Goal: Task Accomplishment & Management: Complete application form

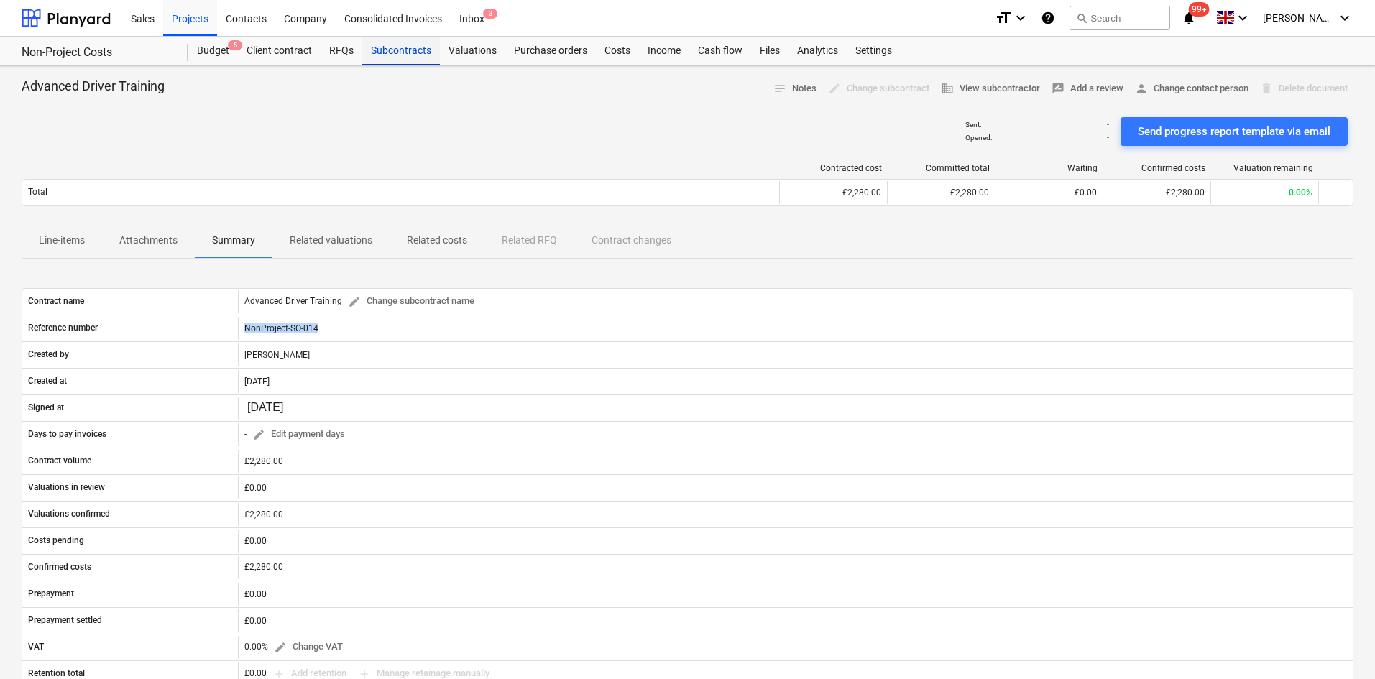
click at [371, 50] on div "Subcontracts" at bounding box center [401, 51] width 78 height 29
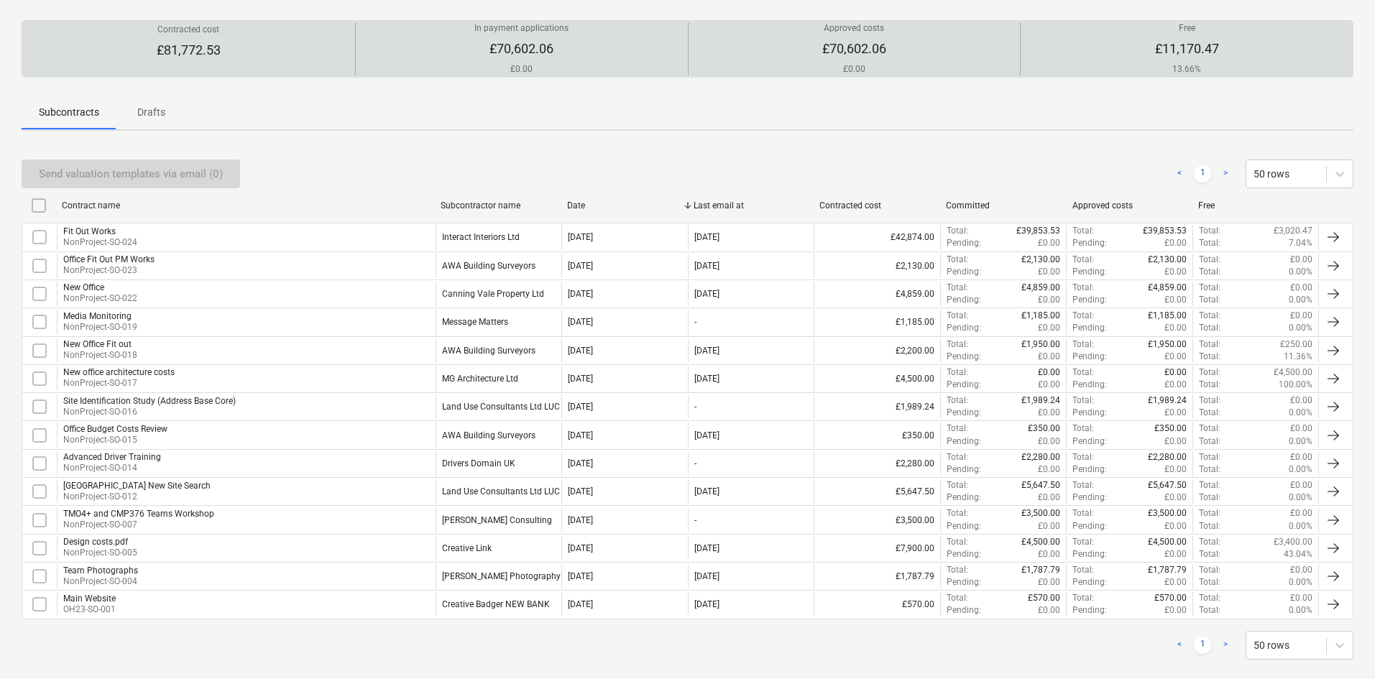
scroll to position [136, 0]
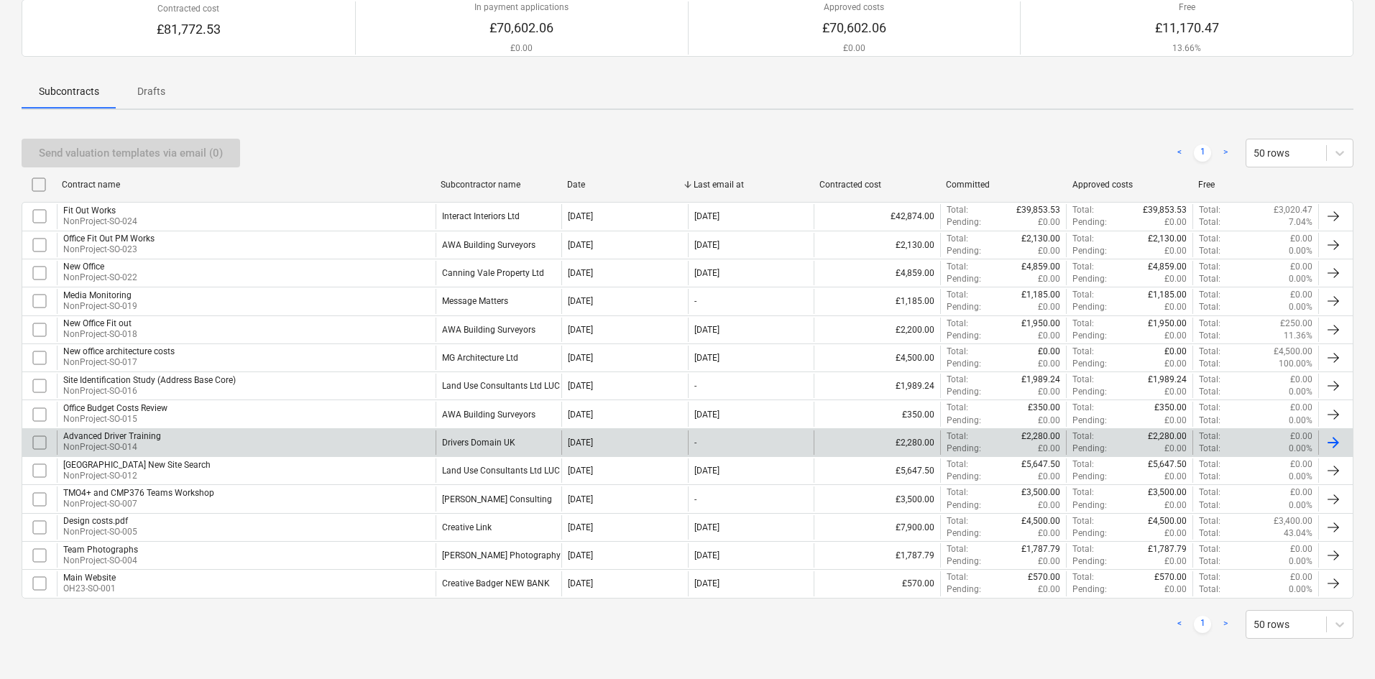
click at [502, 438] on div "Drivers Domain UK" at bounding box center [478, 443] width 73 height 10
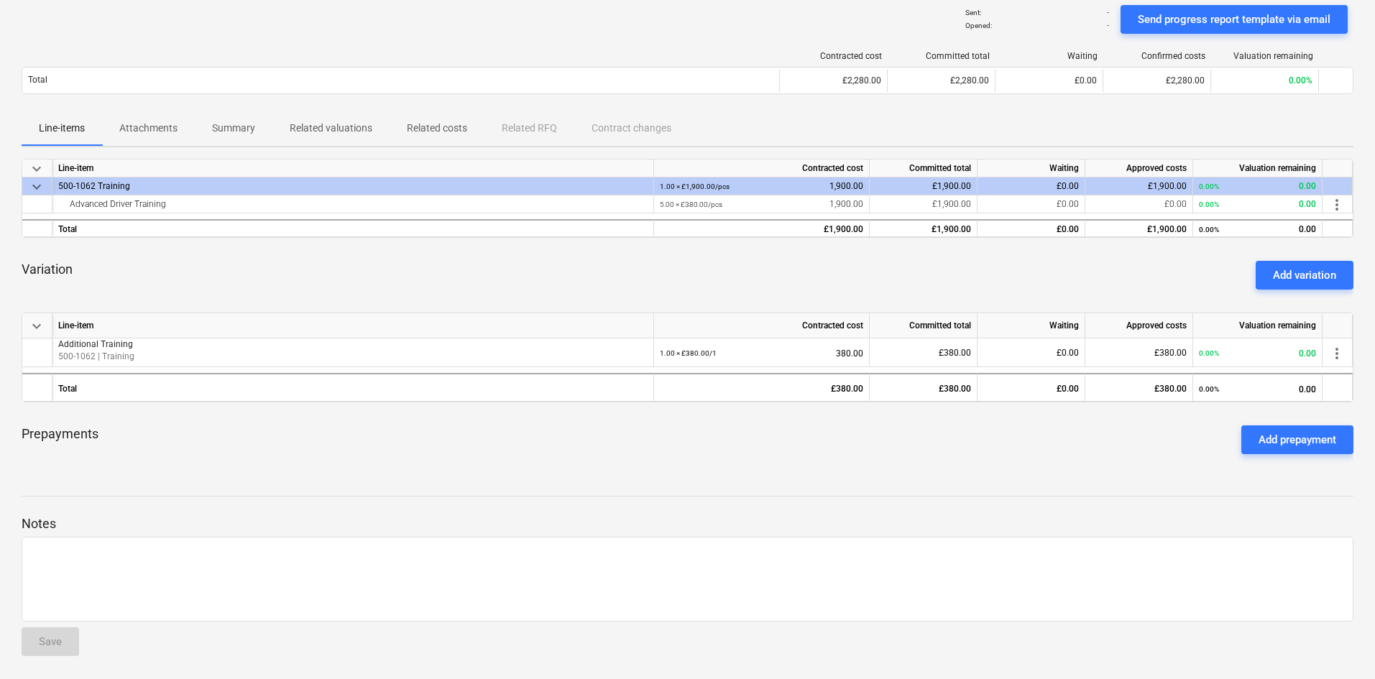
scroll to position [112, 0]
click at [1296, 278] on div "Add variation" at bounding box center [1304, 275] width 63 height 19
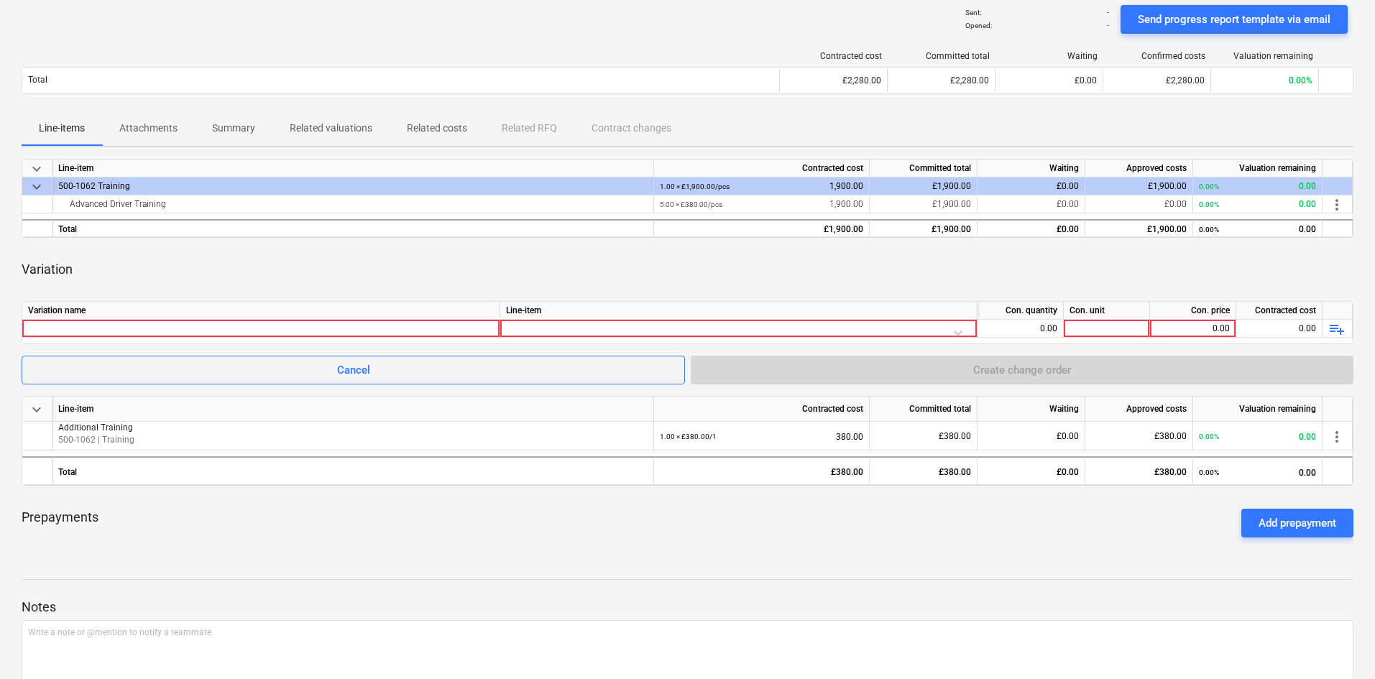
click at [256, 341] on div "Variation name Line-item Con. quantity Con. unit Con. price Contracted cost 0.0…" at bounding box center [688, 322] width 1332 height 43
click at [257, 330] on div at bounding box center [261, 328] width 466 height 17
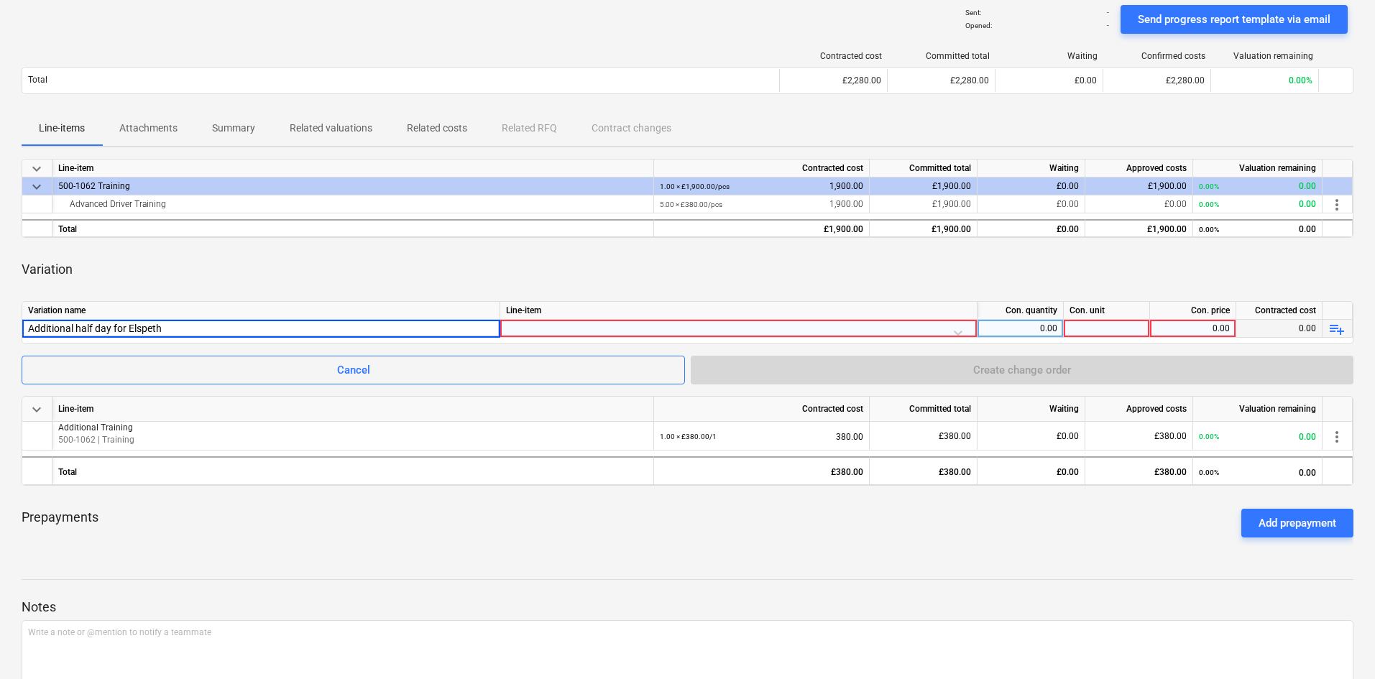
type input "Additional half day for Elspeth"
click at [637, 330] on div at bounding box center [738, 332] width 465 height 25
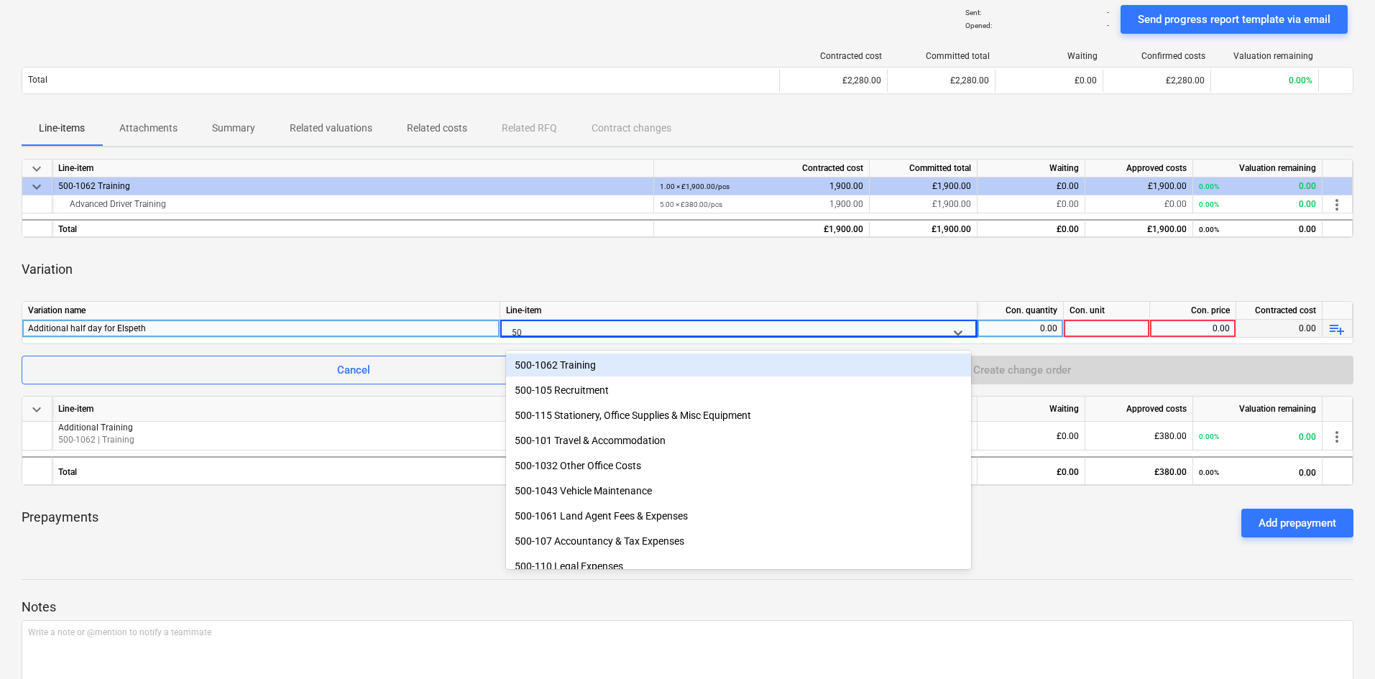
type input "500"
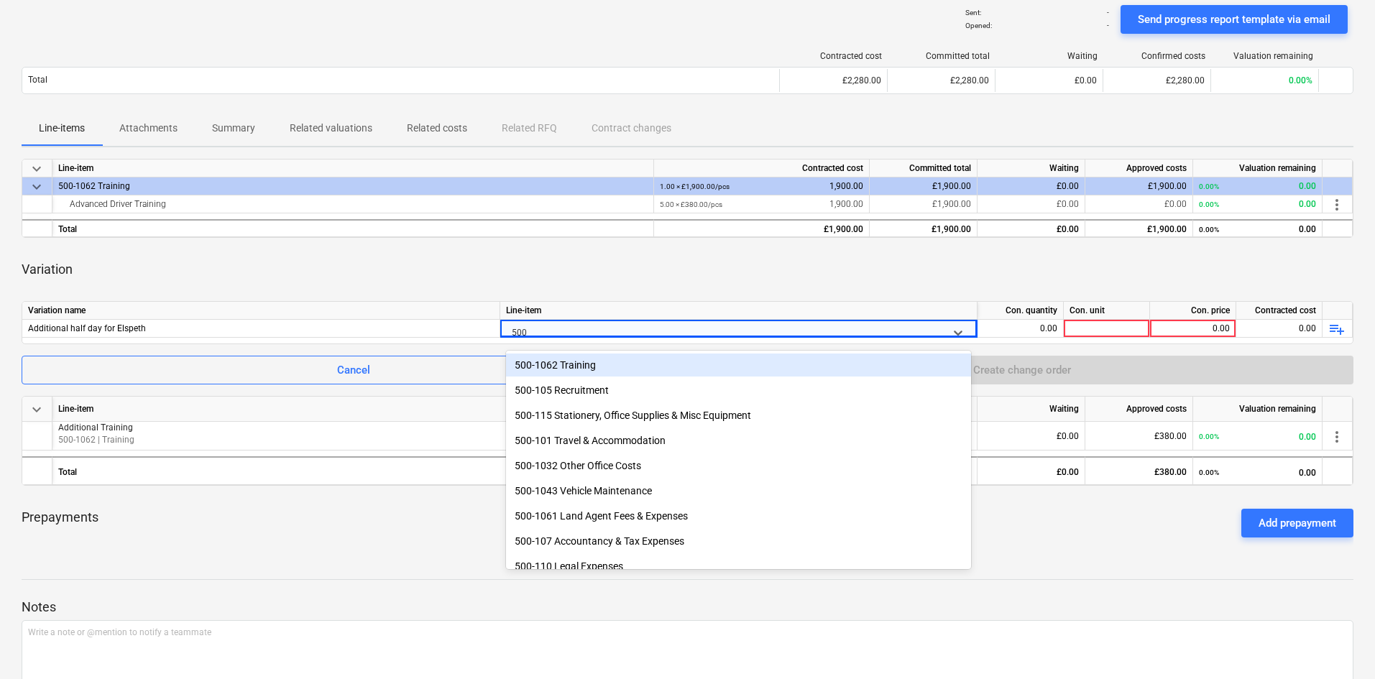
click at [630, 366] on div "500-1062 Training" at bounding box center [738, 365] width 465 height 23
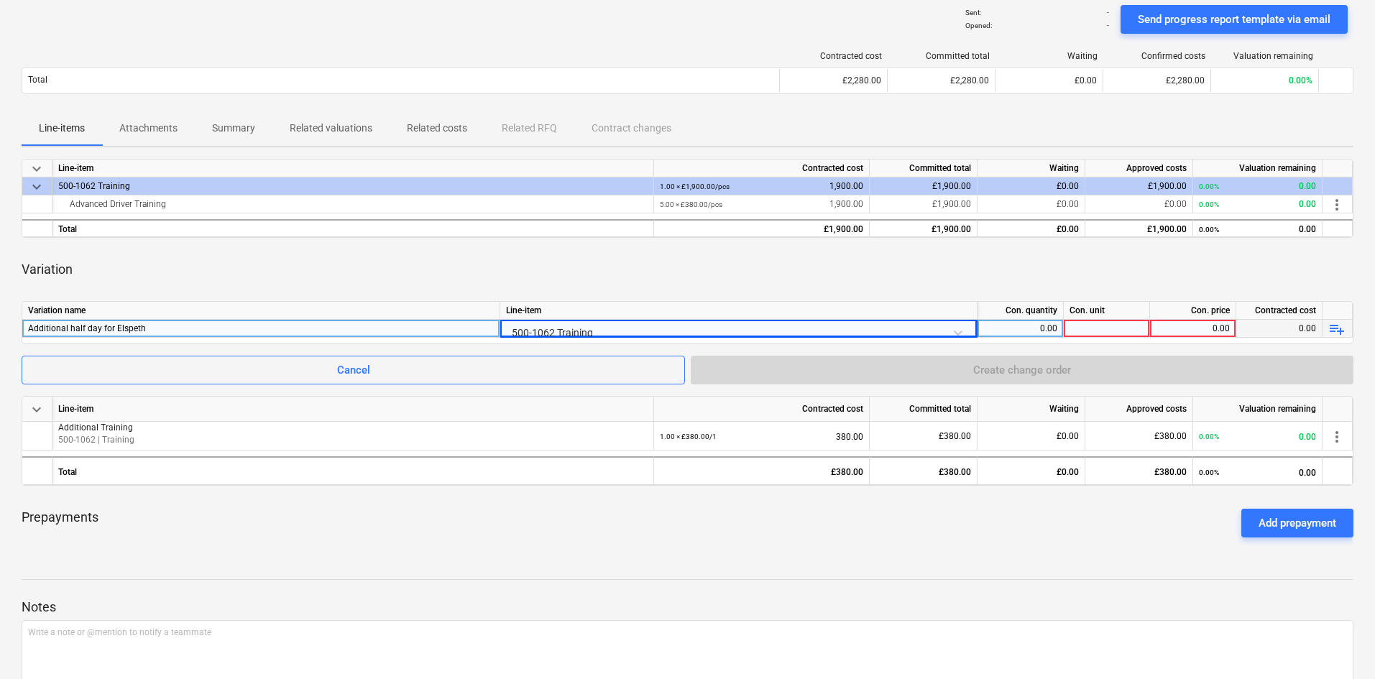
click at [1047, 325] on div "0.00" at bounding box center [1020, 329] width 74 height 18
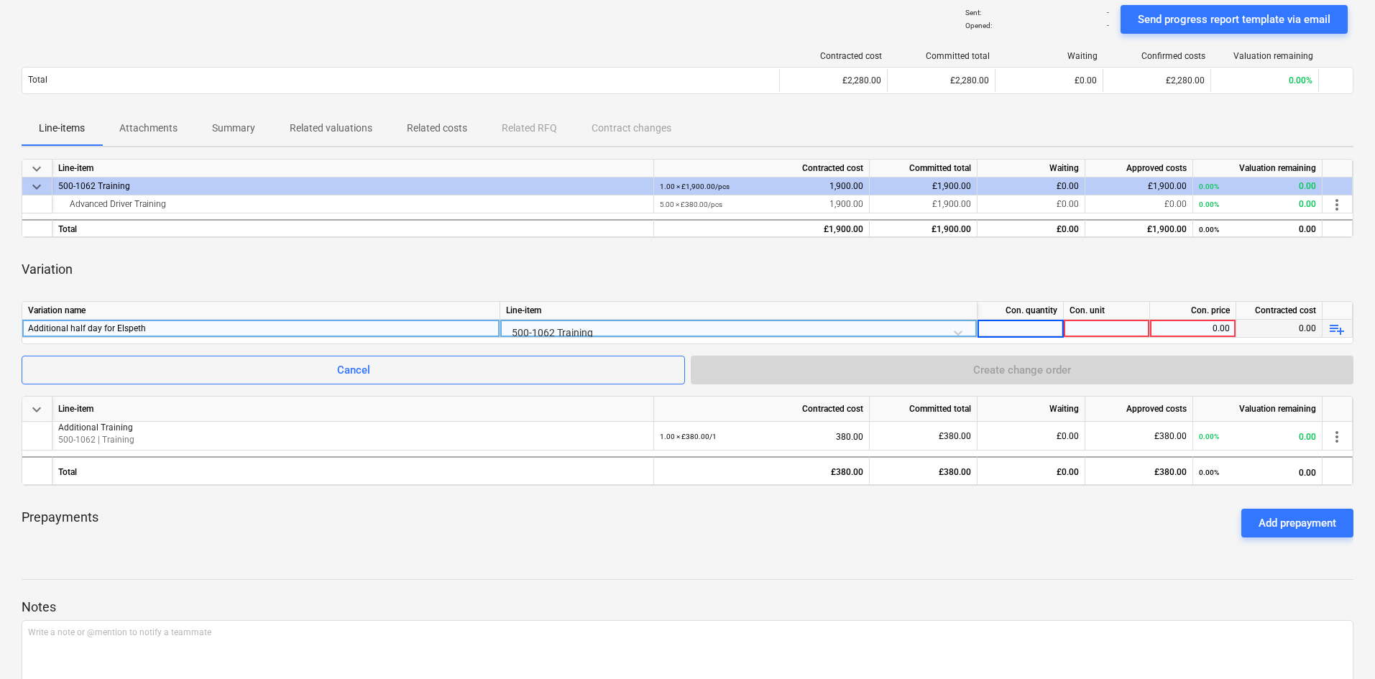
type input "1"
click at [1123, 328] on div at bounding box center [1107, 329] width 86 height 18
type input "£"
click at [1197, 333] on div "0.00" at bounding box center [1193, 329] width 74 height 18
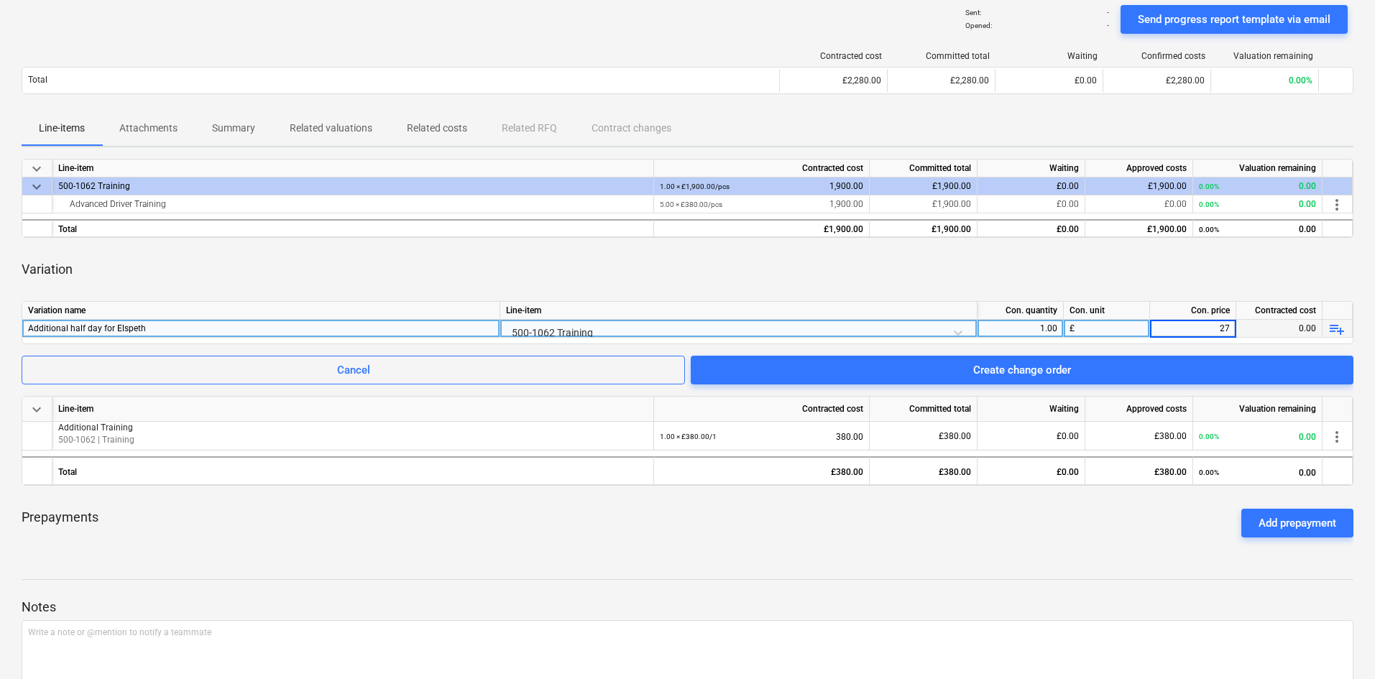
type input "275"
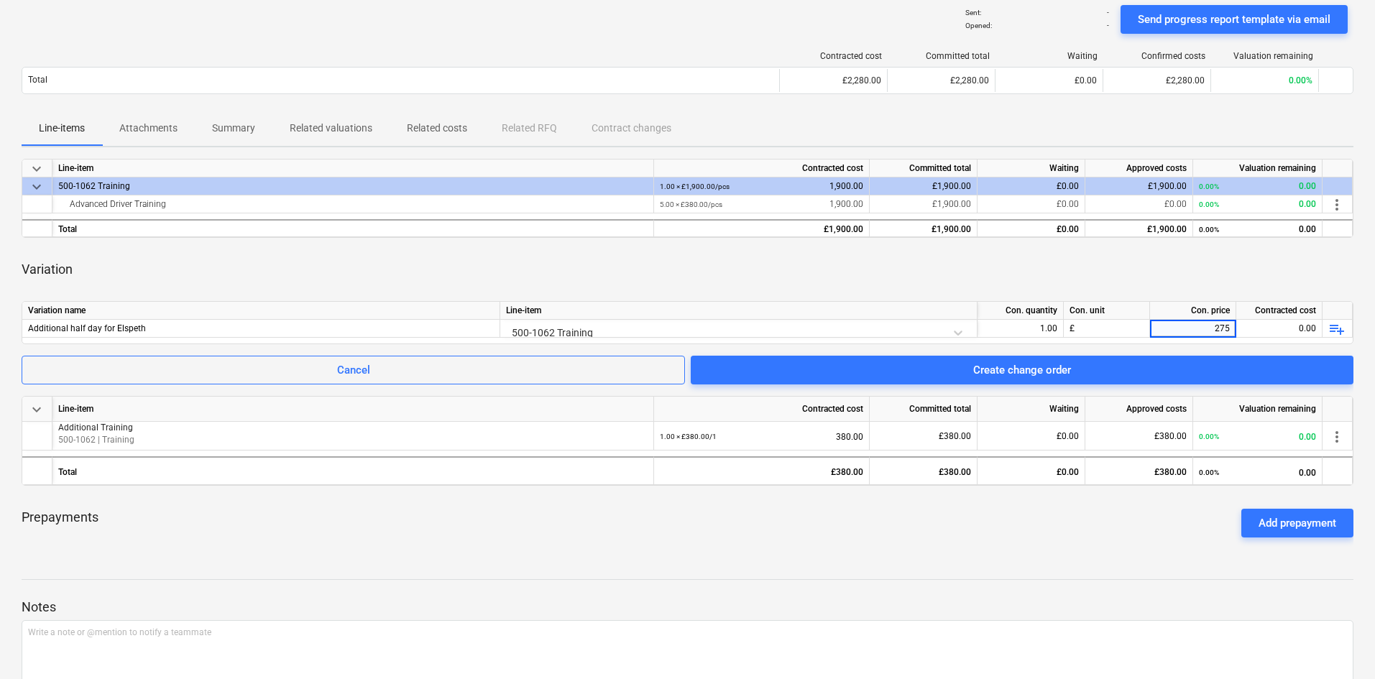
click at [977, 277] on div "Variation" at bounding box center [688, 269] width 1332 height 40
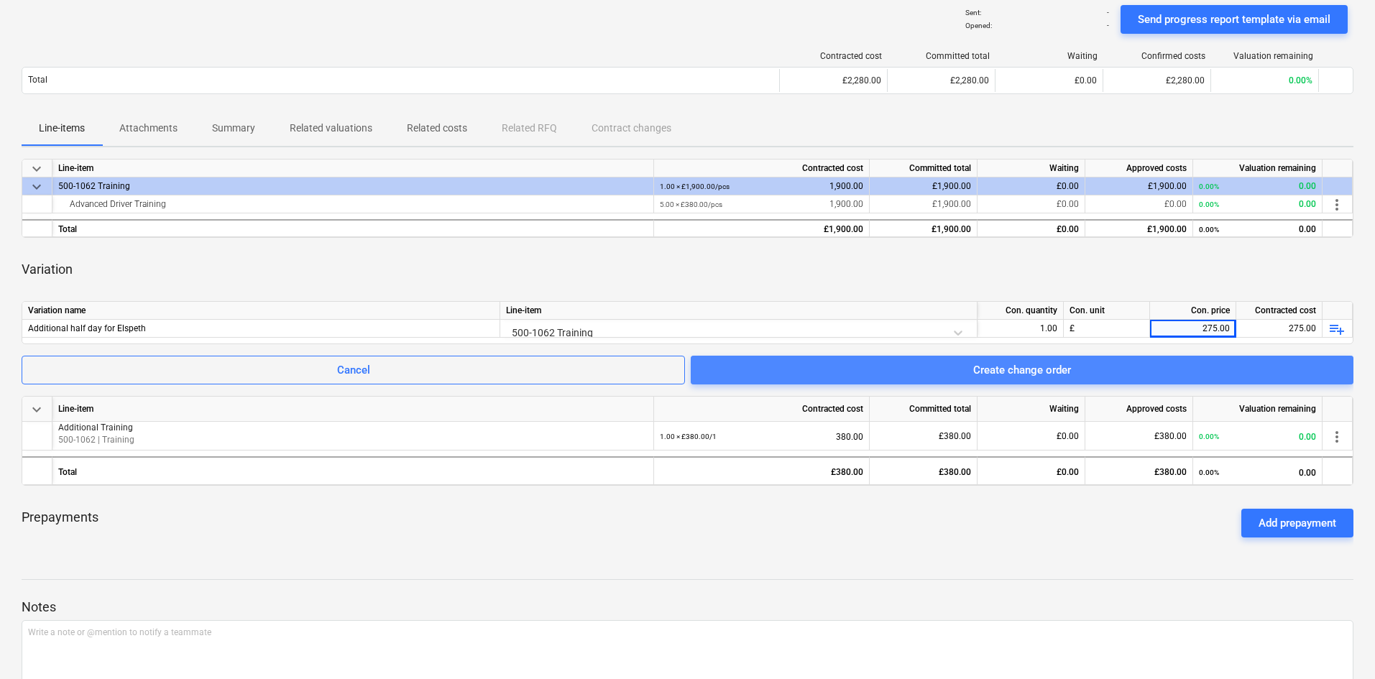
click at [1006, 373] on div "Create change order" at bounding box center [1022, 370] width 98 height 19
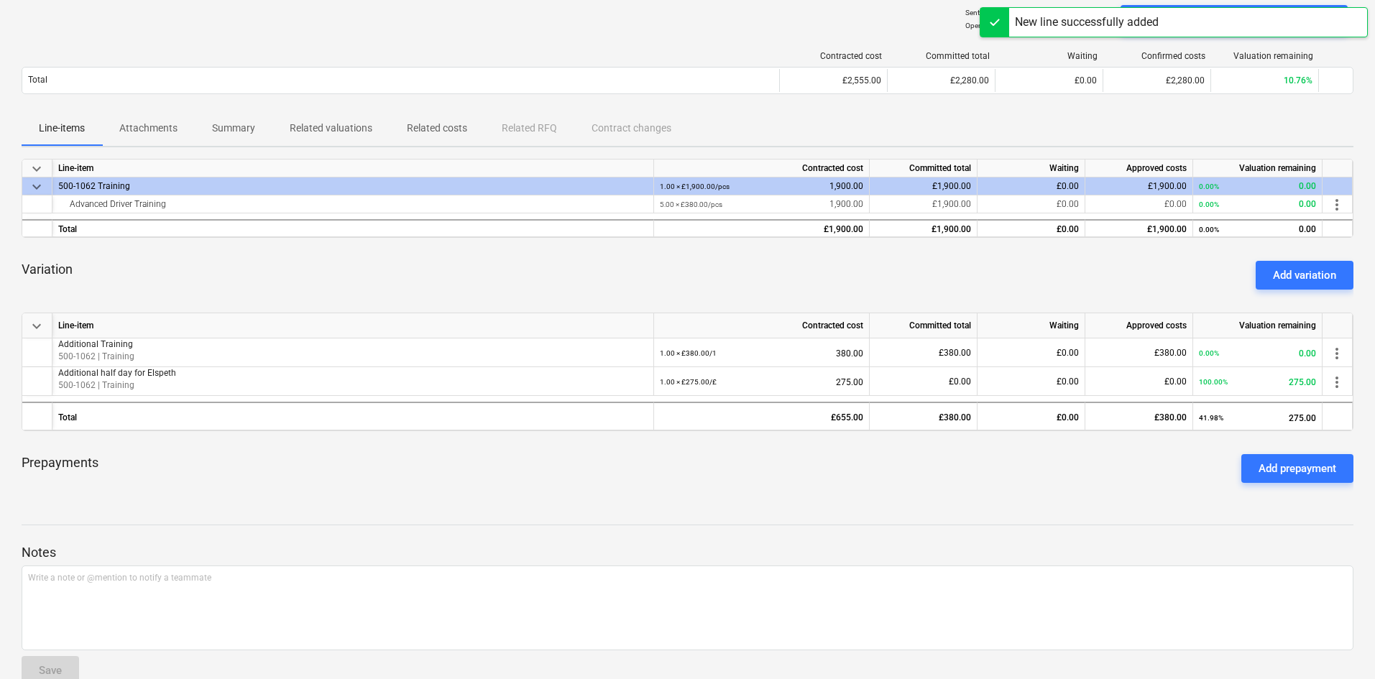
click at [674, 14] on div "Sent : - Opened : - Send progress report template via email" at bounding box center [688, 19] width 1332 height 40
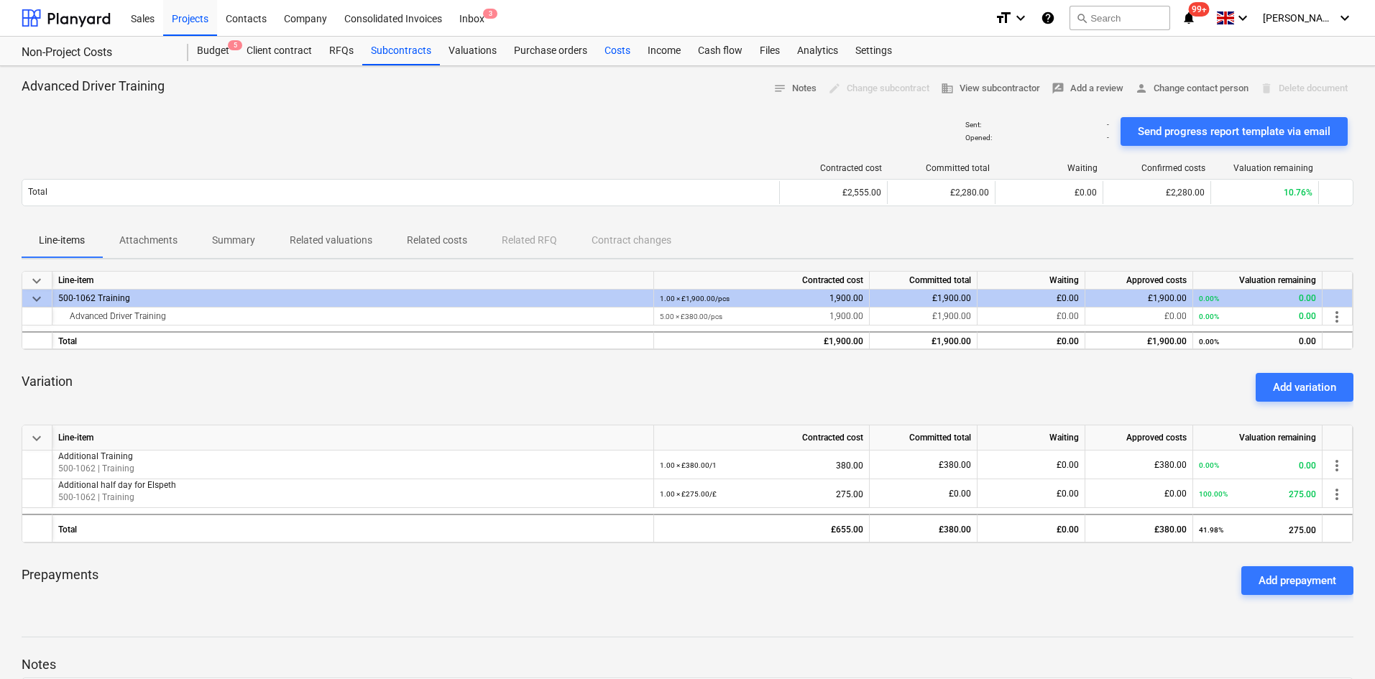
click at [608, 55] on div "Costs" at bounding box center [617, 51] width 43 height 29
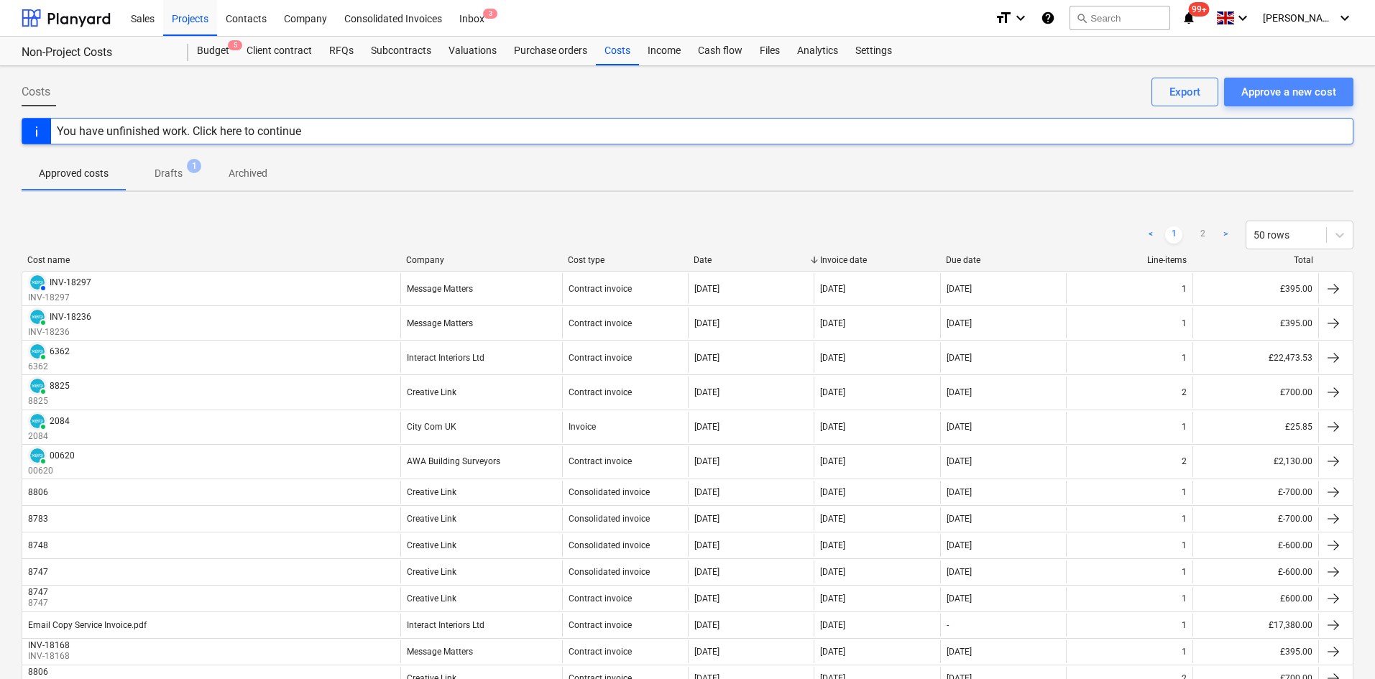
click at [1268, 97] on div "Approve a new cost" at bounding box center [1288, 92] width 95 height 19
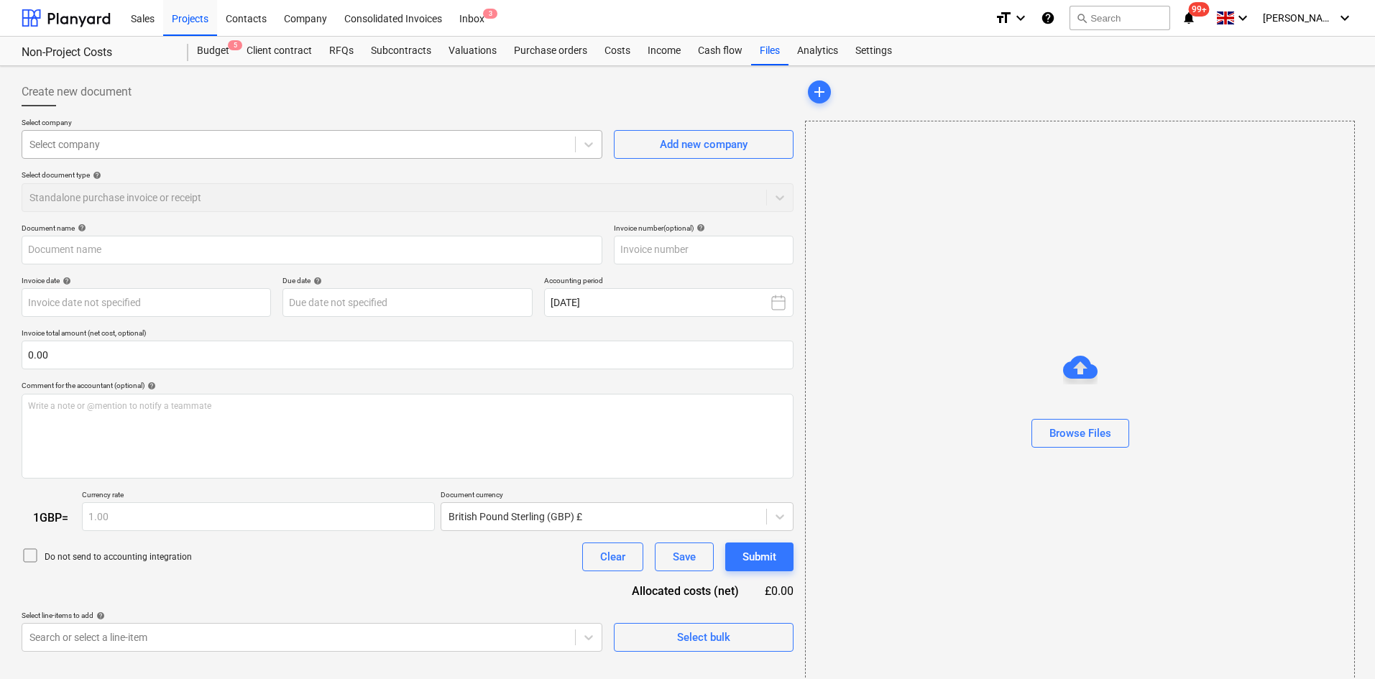
click at [462, 144] on div at bounding box center [298, 144] width 538 height 14
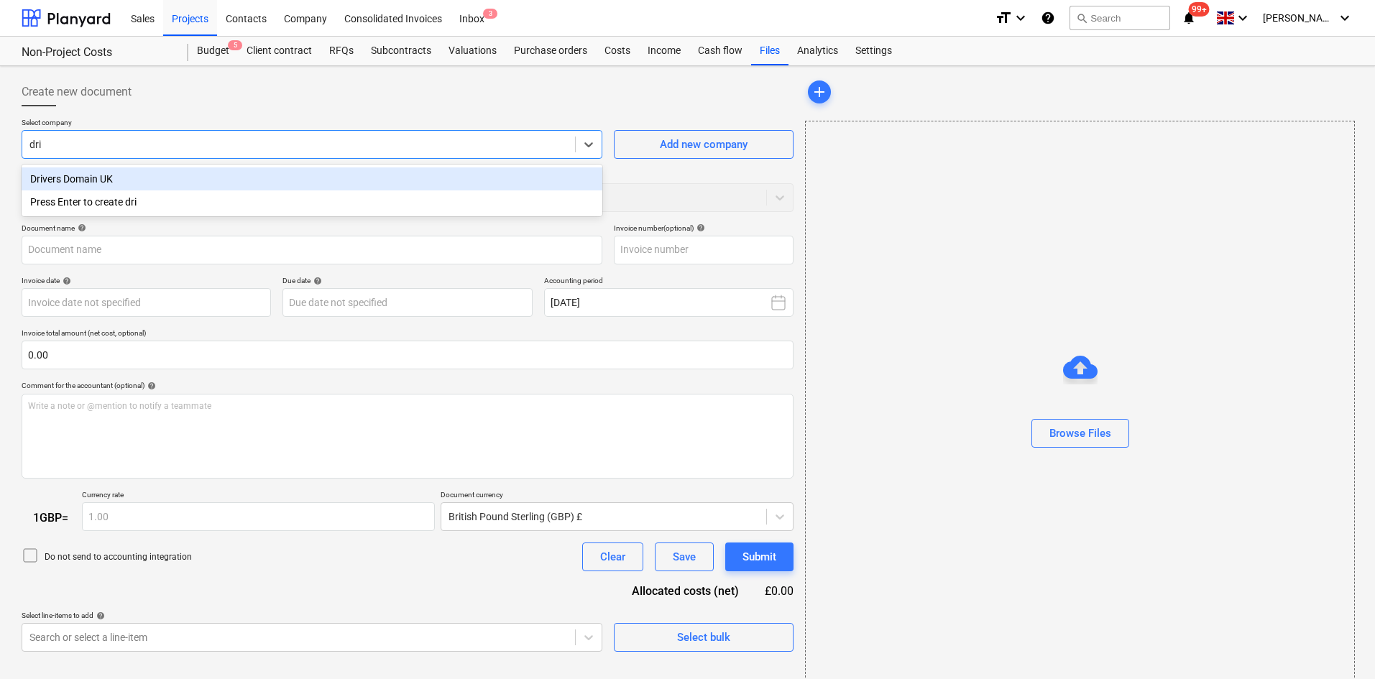
type input "driv"
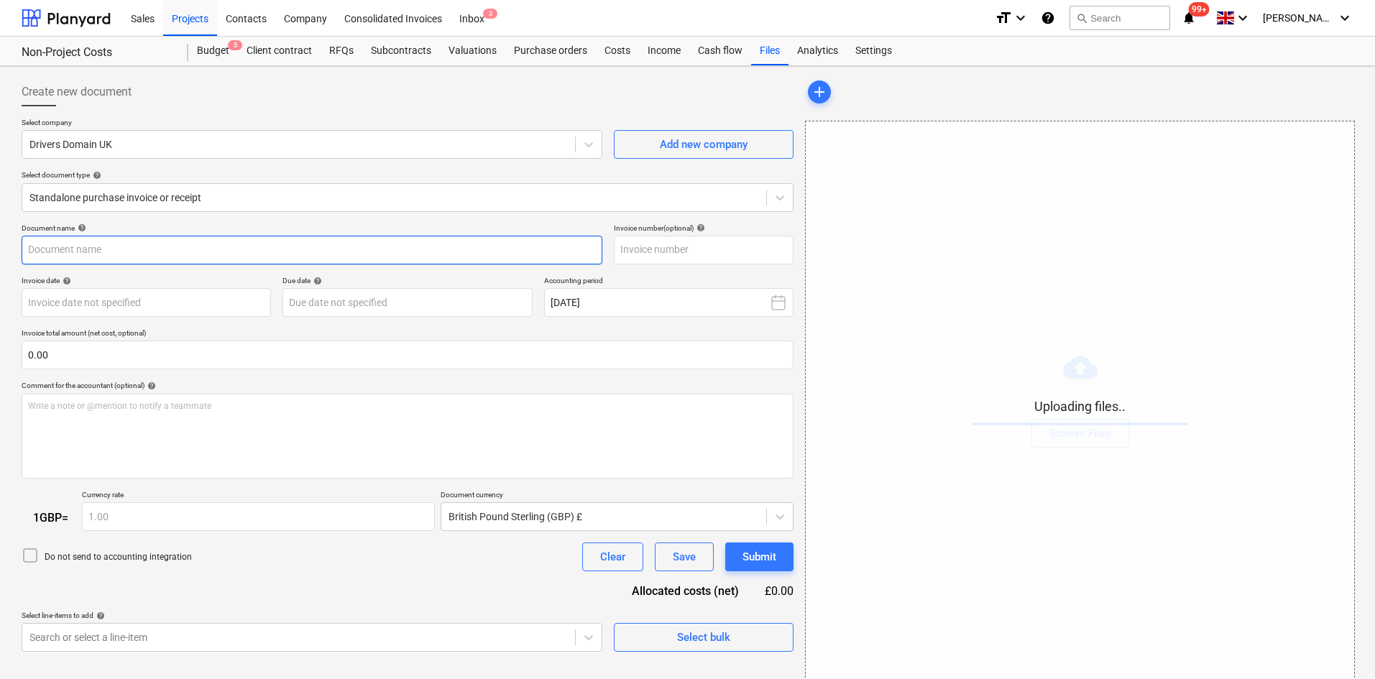
click at [181, 248] on input "text" at bounding box center [312, 250] width 581 height 29
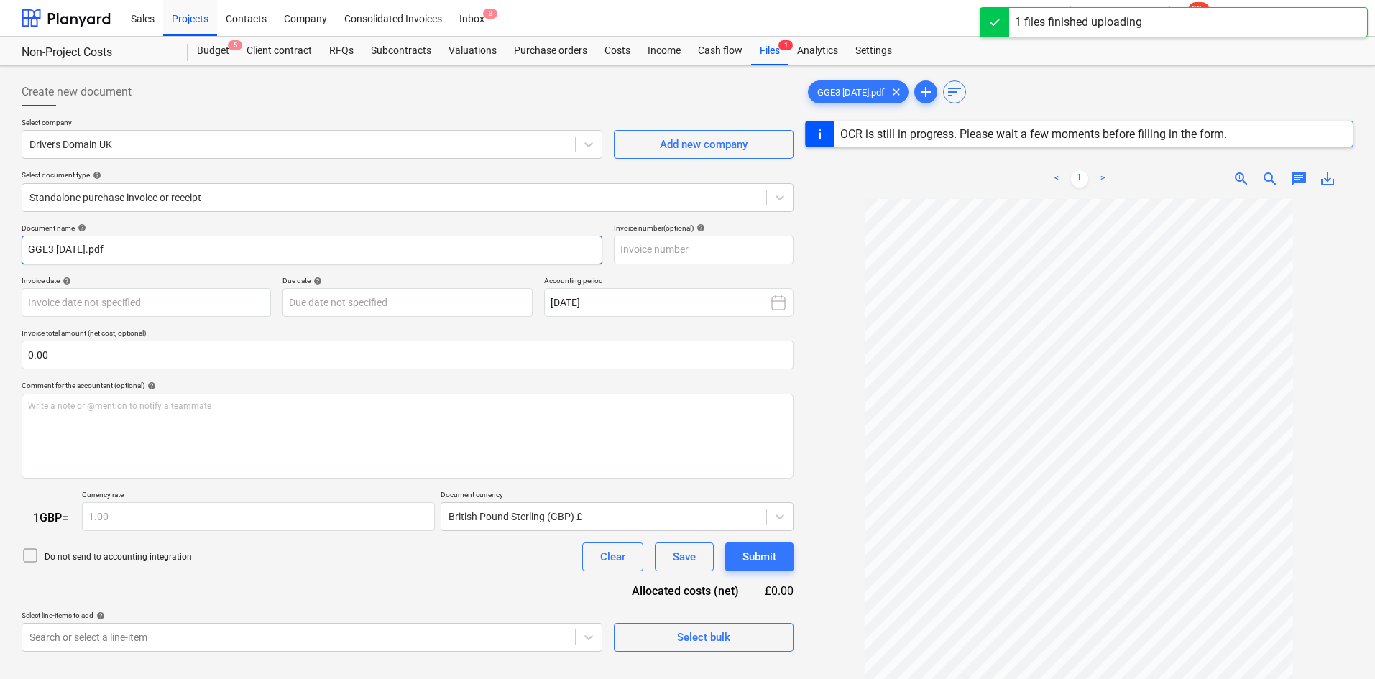
drag, startPoint x: 181, startPoint y: 248, endPoint x: -64, endPoint y: 221, distance: 246.6
click at [0, 221] on html "Sales Projects Contacts Company Consolidated Invoices Inbox 3 format_size keybo…" at bounding box center [687, 339] width 1375 height 679
type input "Drivers"
type input "[DATE]"
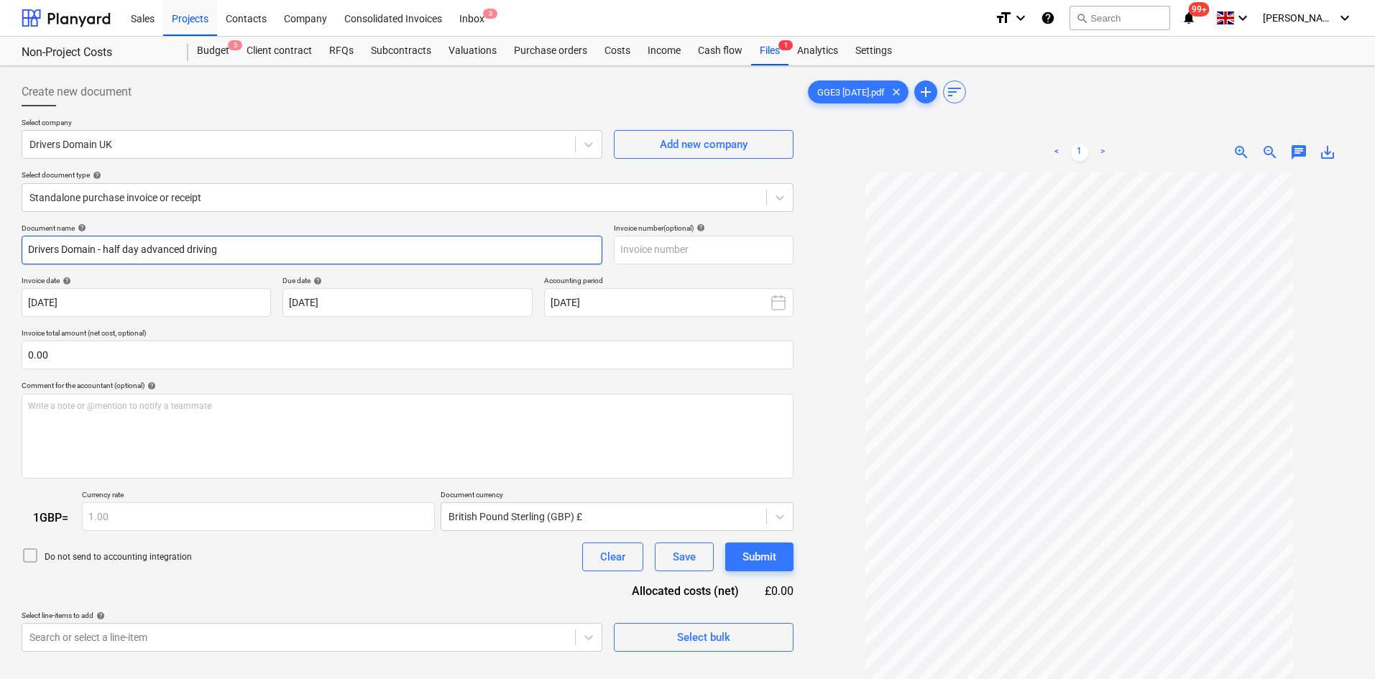
type input "Drivers Domain - half day advanced driving"
click at [691, 242] on input "text" at bounding box center [704, 250] width 180 height 29
type input "GGE3"
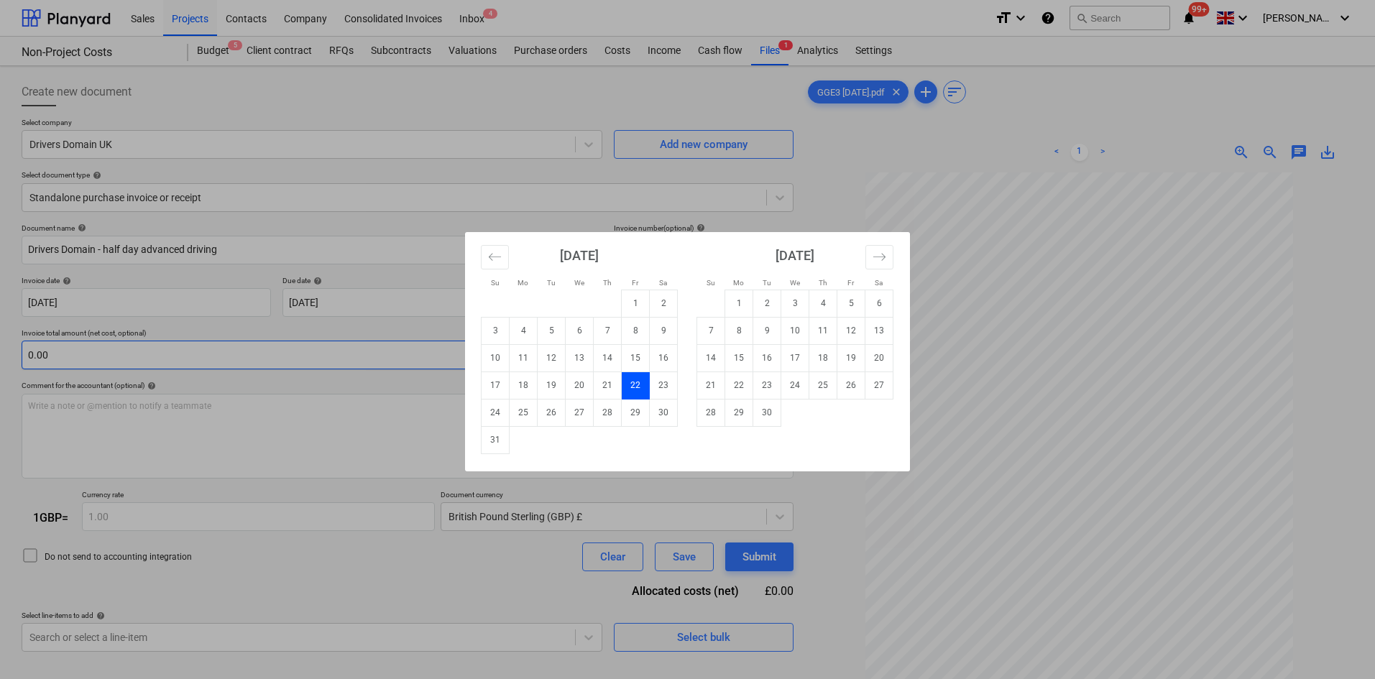
click at [219, 344] on div "Su Mo Tu We Th Fr Sa Su Mo Tu We Th Fr Sa [DATE] 1 2 3 4 5 6 7 8 9 10 11 12 13 …" at bounding box center [687, 339] width 1375 height 679
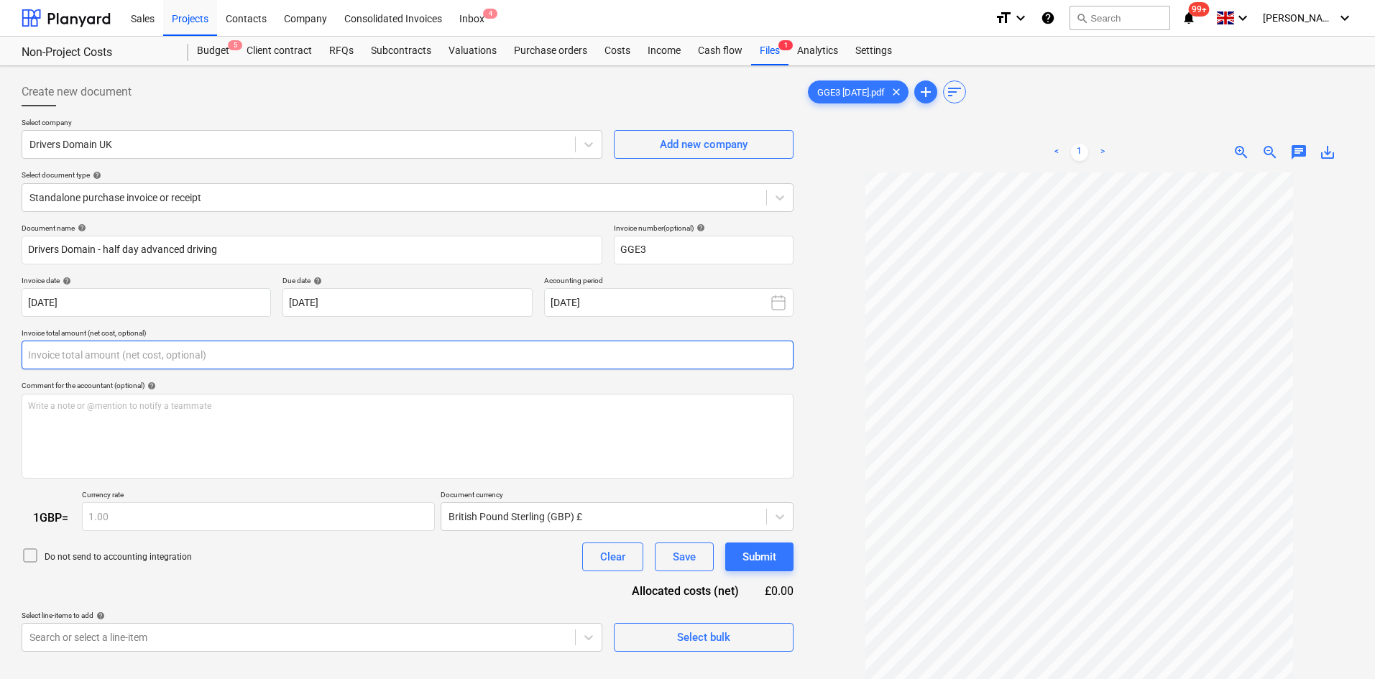
click at [210, 359] on input "text" at bounding box center [408, 355] width 772 height 29
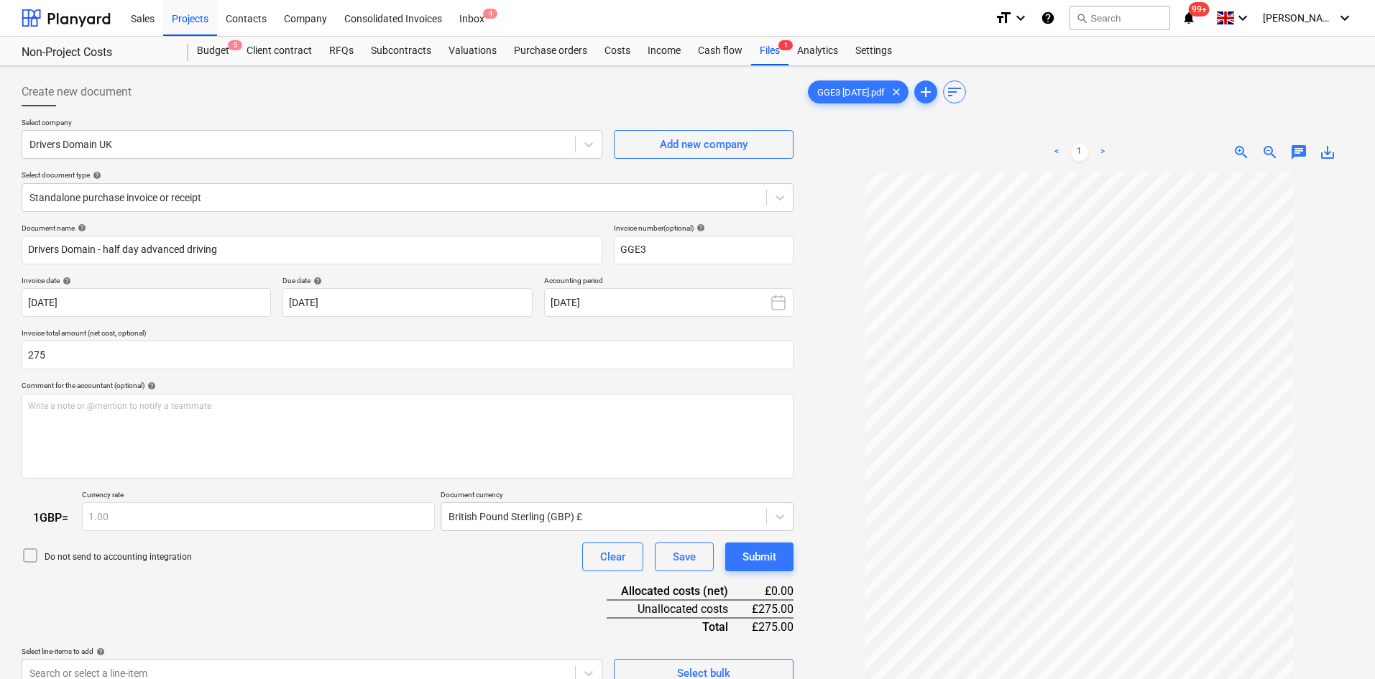
type input "275.00"
click at [214, 388] on div "Comment for the accountant (optional) help" at bounding box center [408, 385] width 772 height 9
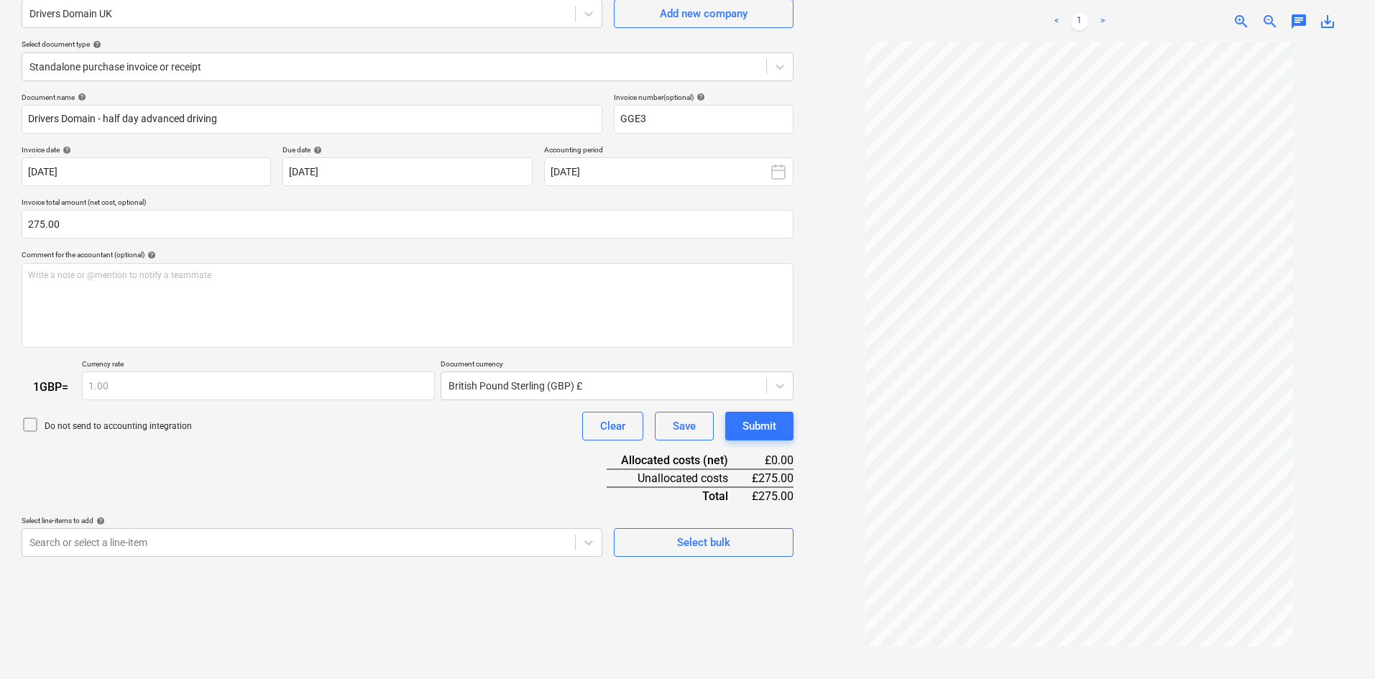
scroll to position [144, 0]
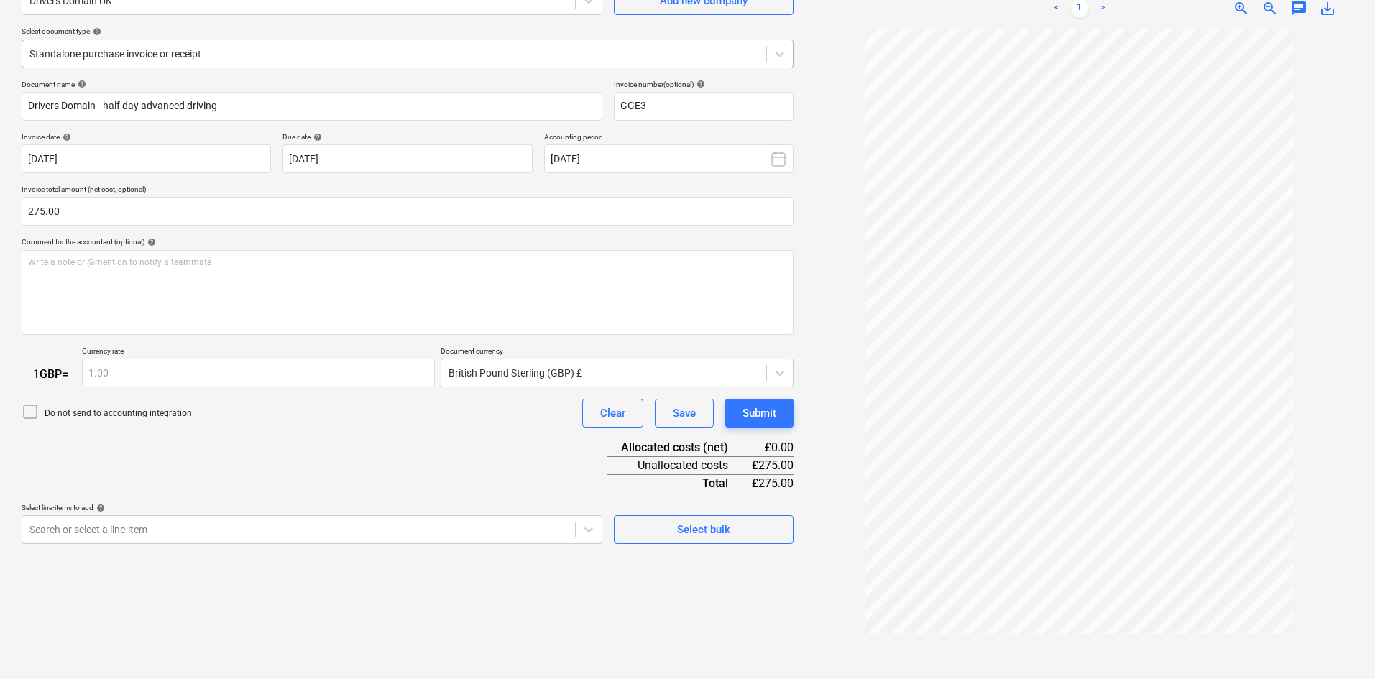
click at [111, 56] on div at bounding box center [393, 54] width 729 height 14
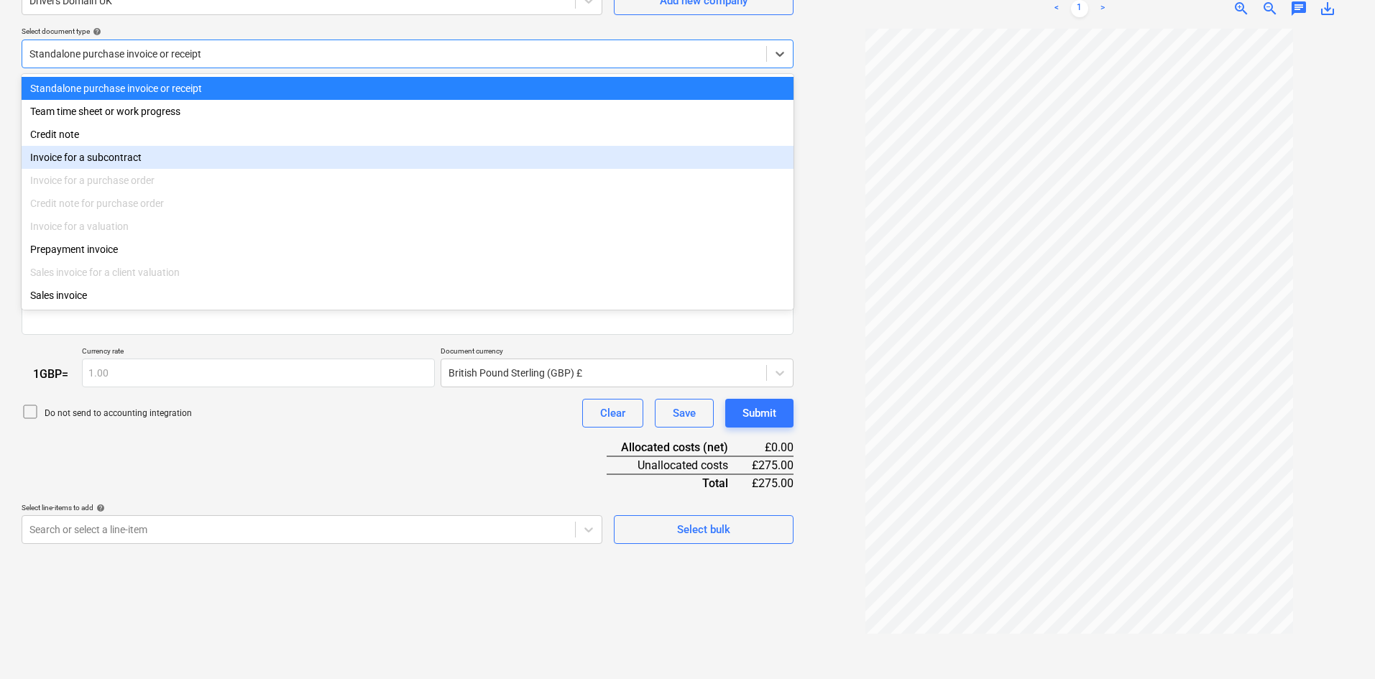
click at [120, 151] on div "Invoice for a subcontract" at bounding box center [408, 157] width 772 height 23
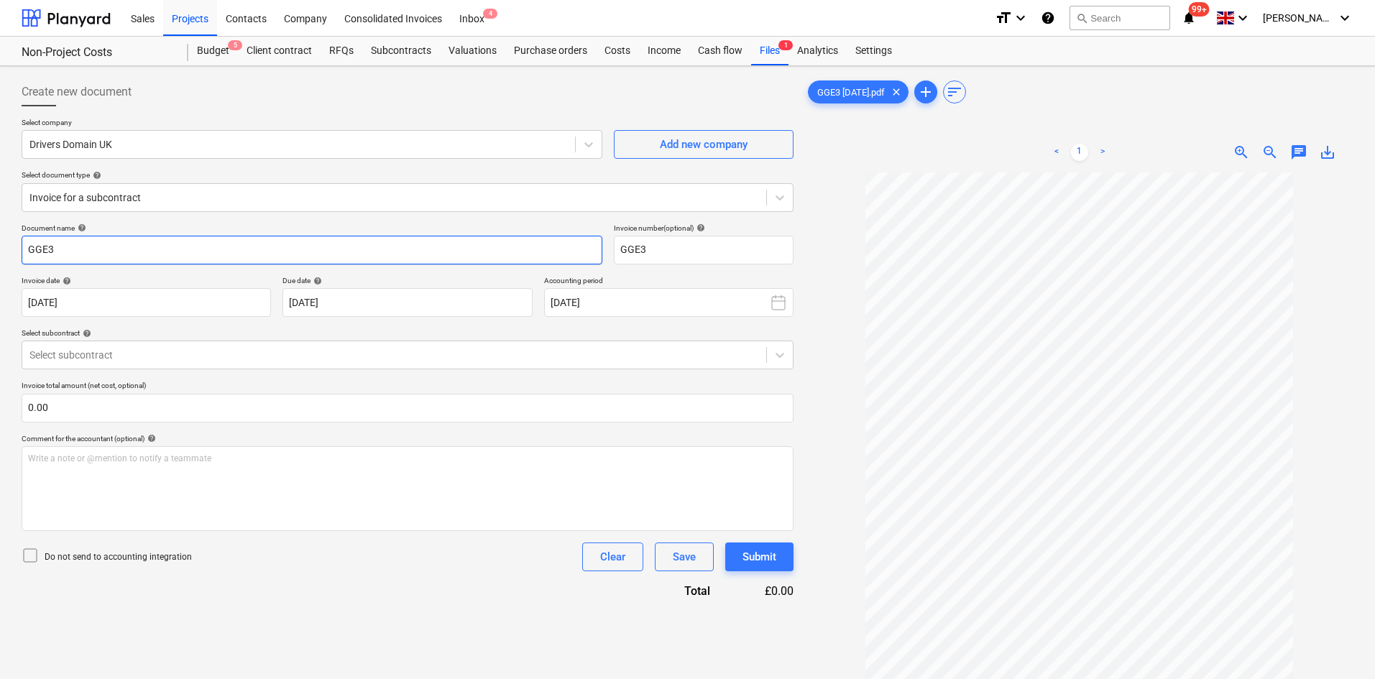
click at [145, 249] on input "GGE3" at bounding box center [312, 250] width 581 height 29
drag, startPoint x: 145, startPoint y: 249, endPoint x: 14, endPoint y: 246, distance: 131.5
click at [14, 246] on div "Create new document Select company Drivers Domain UK Add new company Select doc…" at bounding box center [687, 444] width 1375 height 757
type input "Half Day Advanced Driver Training - Drivers Domain"
click at [129, 355] on div at bounding box center [393, 355] width 729 height 14
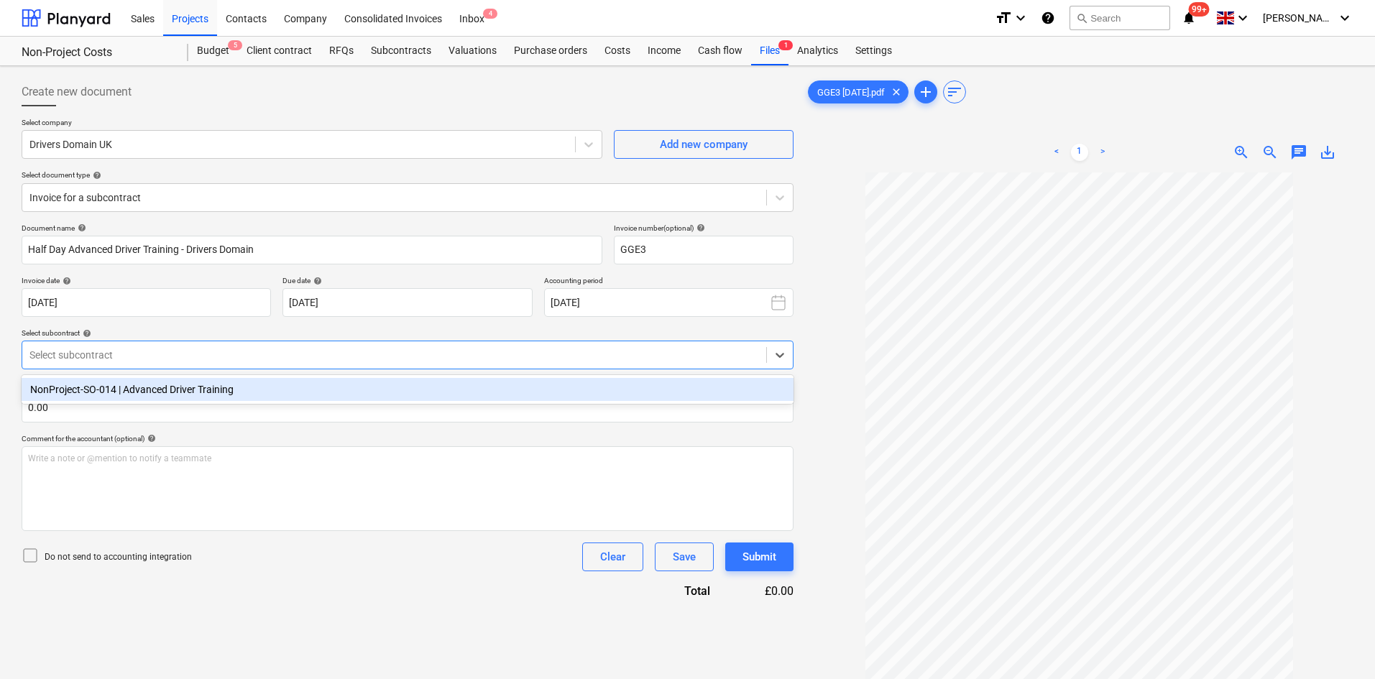
click at [128, 397] on div "NonProject-SO-014 | Advanced Driver Training" at bounding box center [408, 389] width 772 height 23
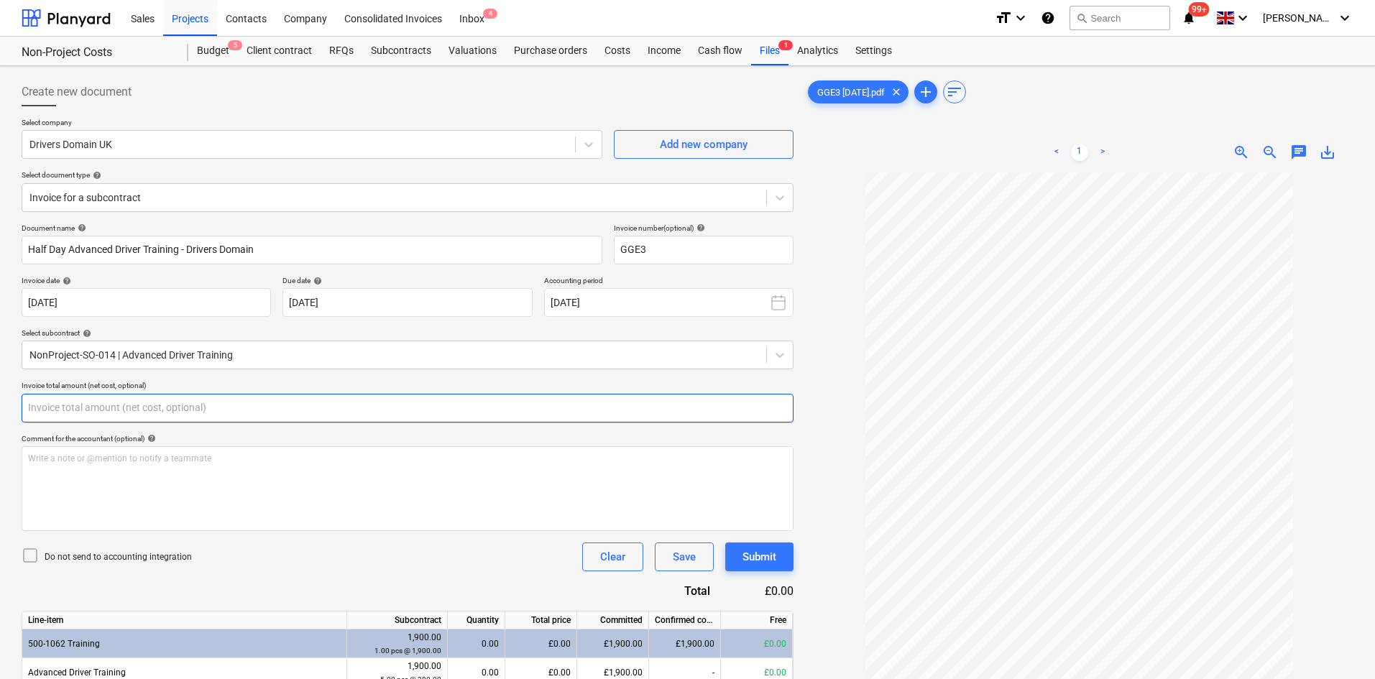
click at [115, 398] on input "text" at bounding box center [408, 408] width 772 height 29
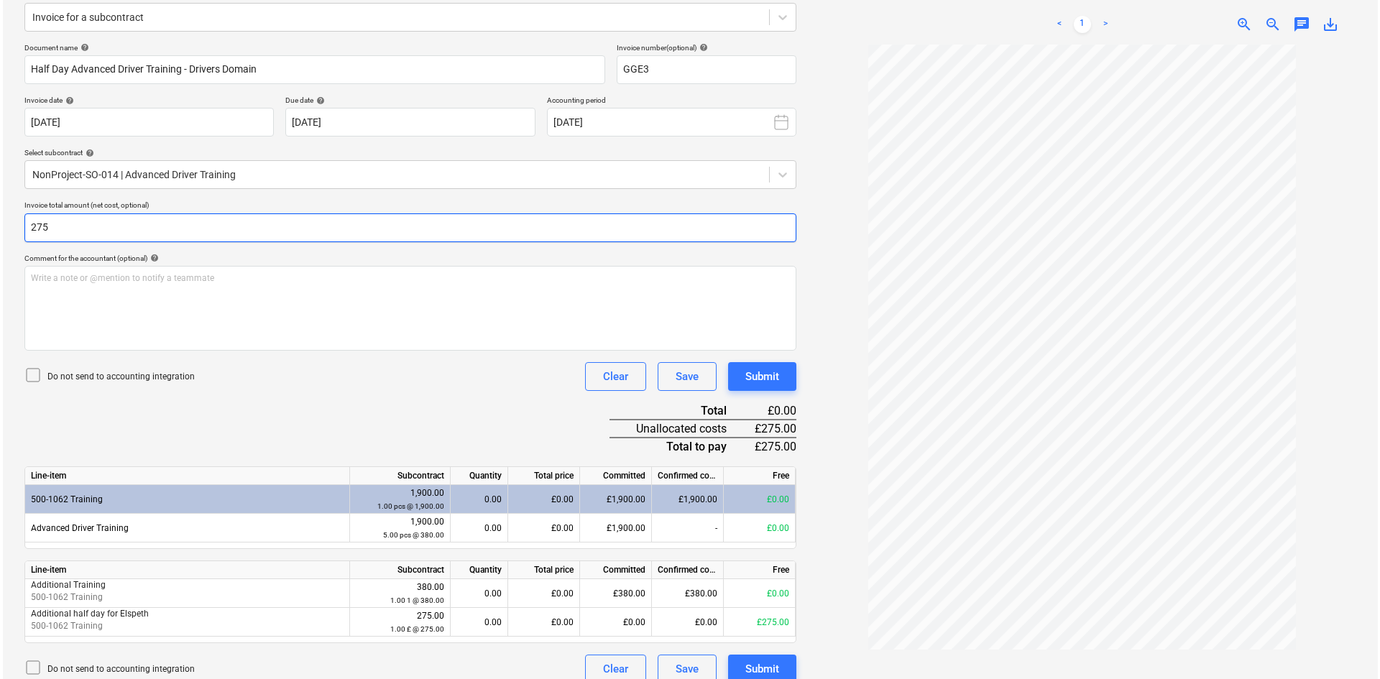
scroll to position [196, 0]
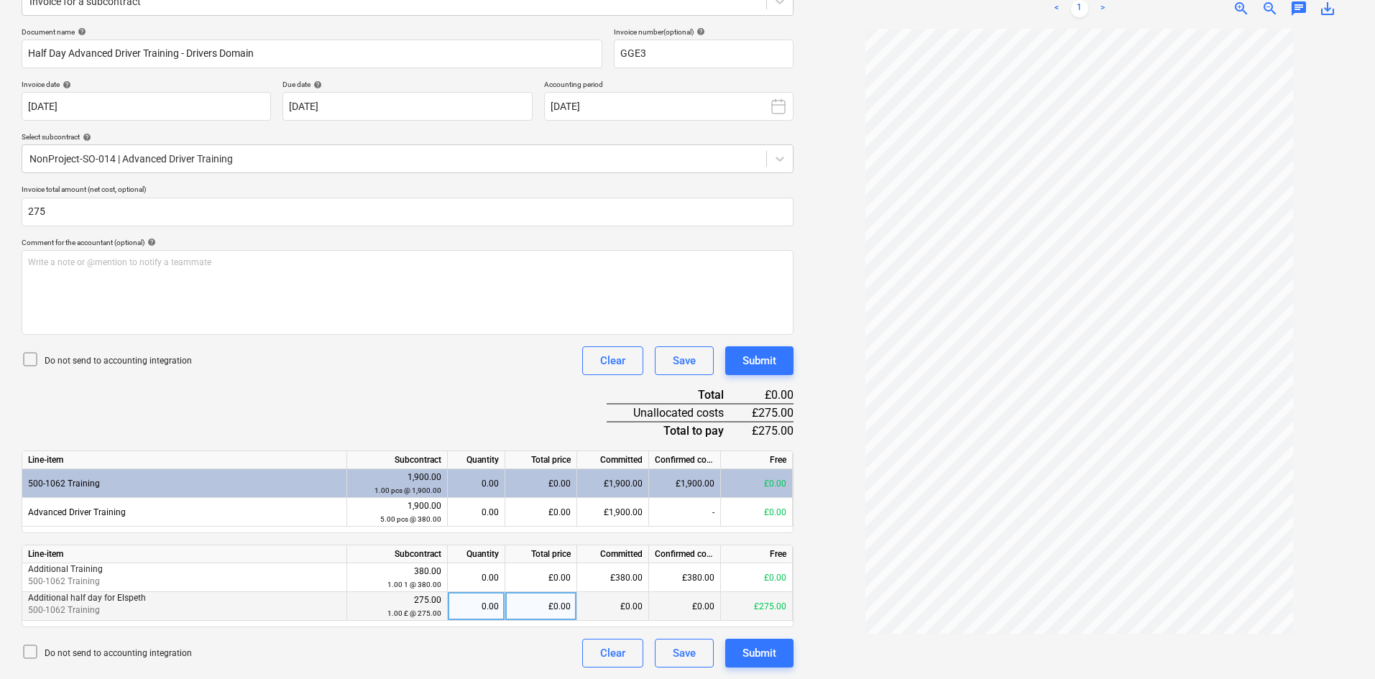
type input "275.00"
click at [492, 605] on div "0.00" at bounding box center [475, 606] width 45 height 29
type input "1"
click at [373, 438] on div "Document name help Half Day Advanced Driver Training - Drivers Domain Invoice n…" at bounding box center [408, 347] width 772 height 640
click at [769, 648] on div "Submit" at bounding box center [759, 653] width 34 height 19
